Goal: Task Accomplishment & Management: Manage account settings

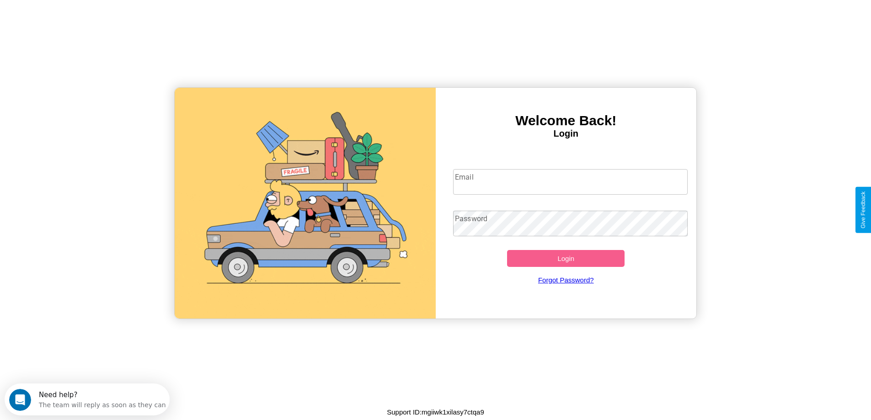
click at [570, 182] on input "Email" at bounding box center [570, 182] width 235 height 26
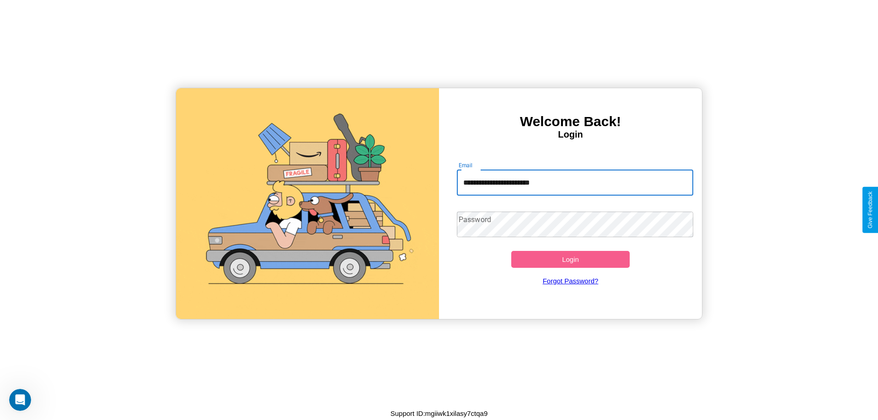
type input "**********"
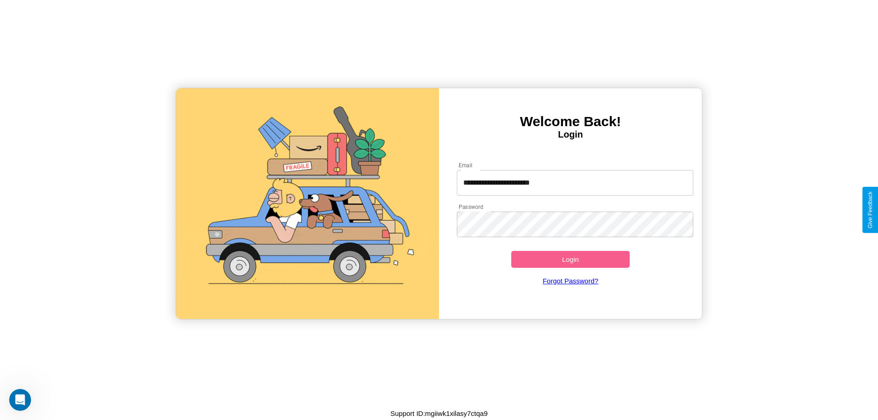
click at [570, 259] on button "Login" at bounding box center [570, 259] width 118 height 17
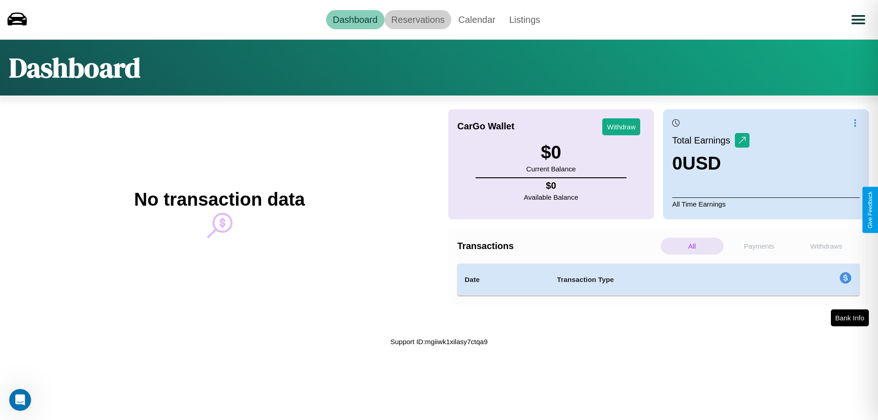
click at [418, 19] on link "Reservations" at bounding box center [418, 19] width 67 height 19
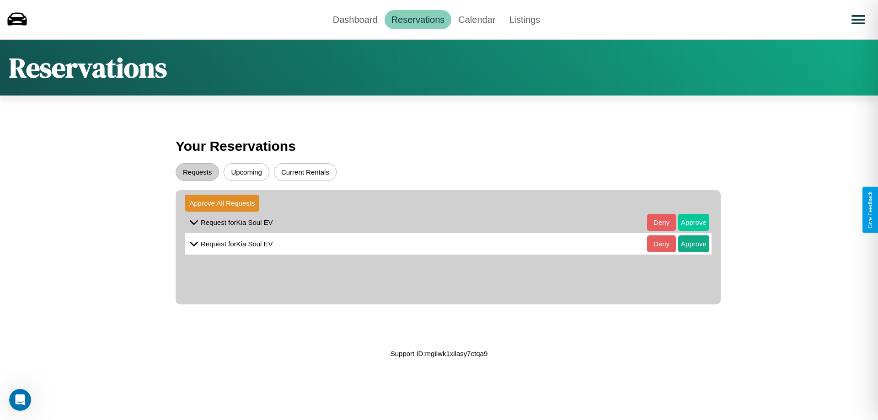
click at [687, 222] on button "Approve" at bounding box center [693, 222] width 31 height 17
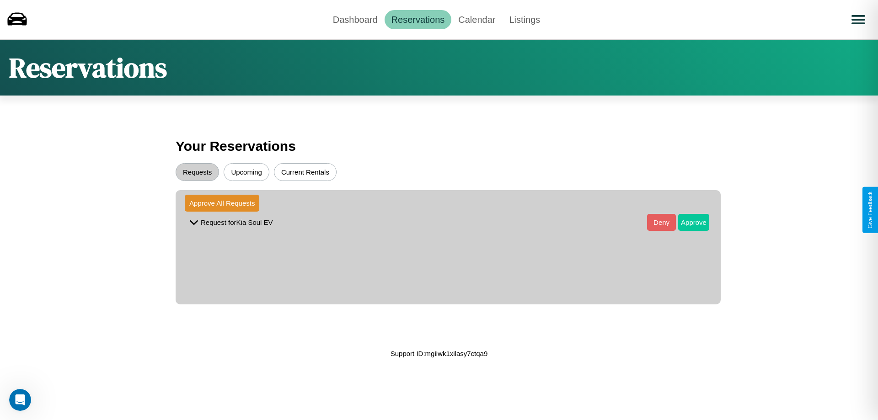
click at [687, 222] on button "Approve" at bounding box center [693, 222] width 31 height 17
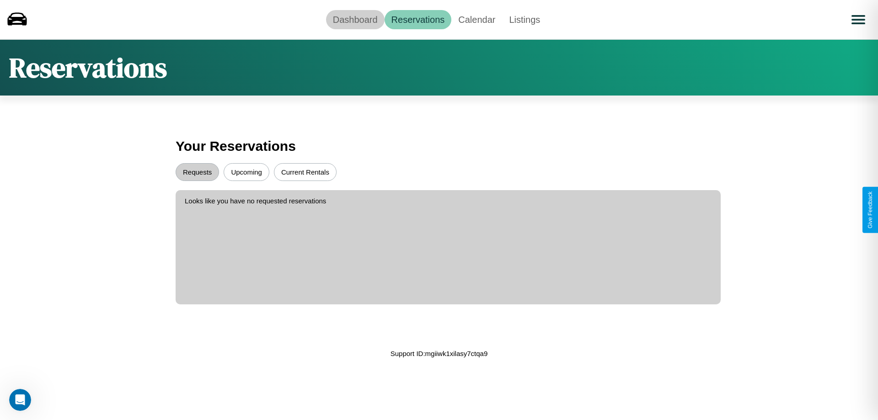
click at [355, 19] on link "Dashboard" at bounding box center [355, 19] width 59 height 19
